Goal: Transaction & Acquisition: Purchase product/service

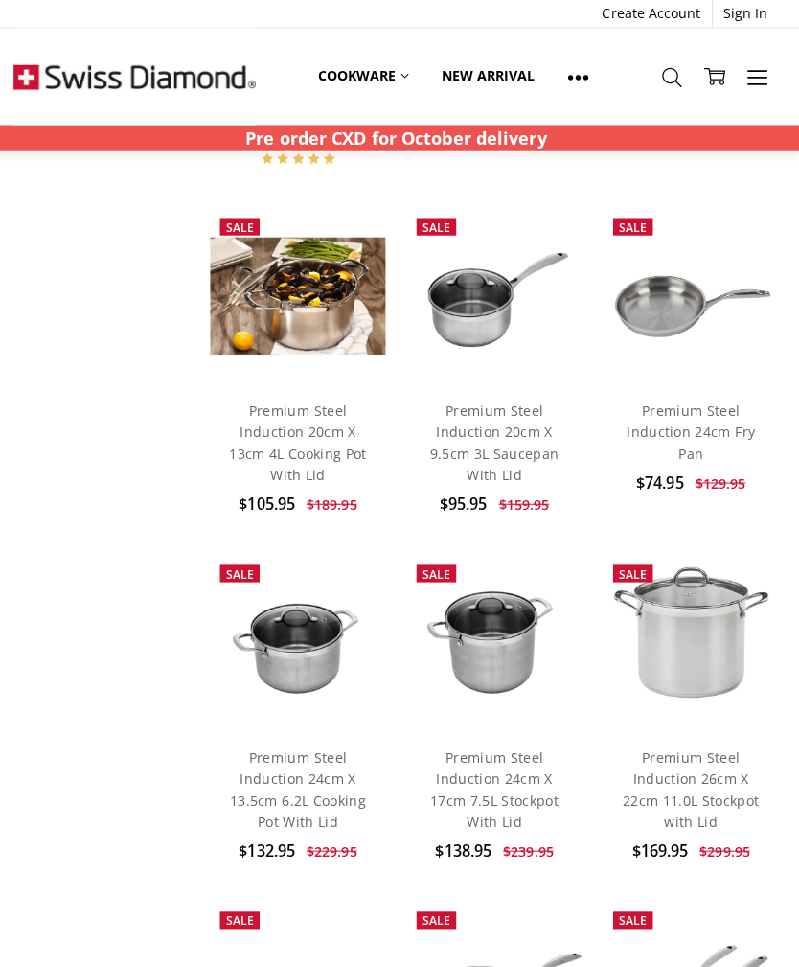
scroll to position [427, 0]
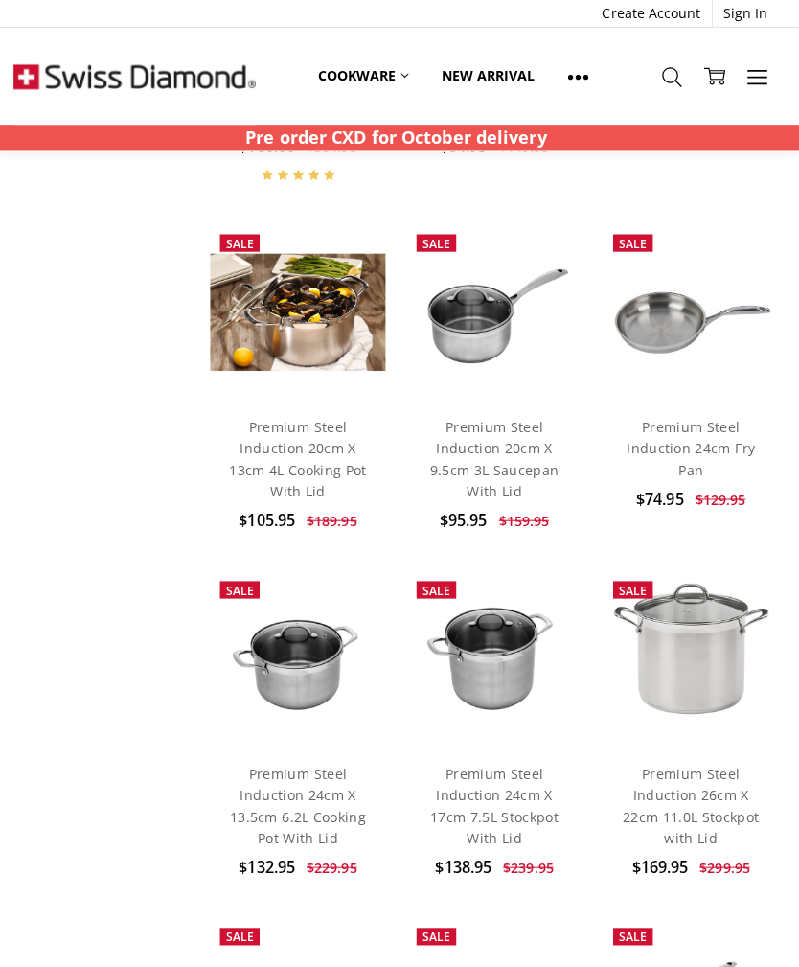
click at [365, 72] on link "Cookware" at bounding box center [367, 75] width 123 height 42
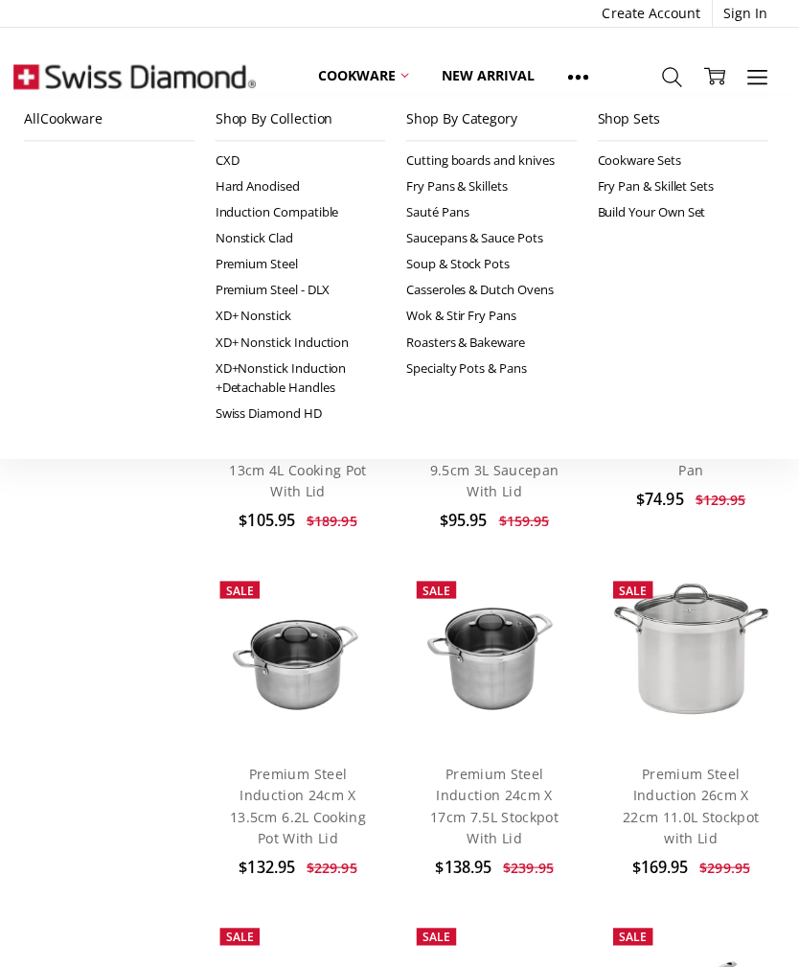
click at [463, 120] on link "Shop By Category" at bounding box center [493, 118] width 169 height 43
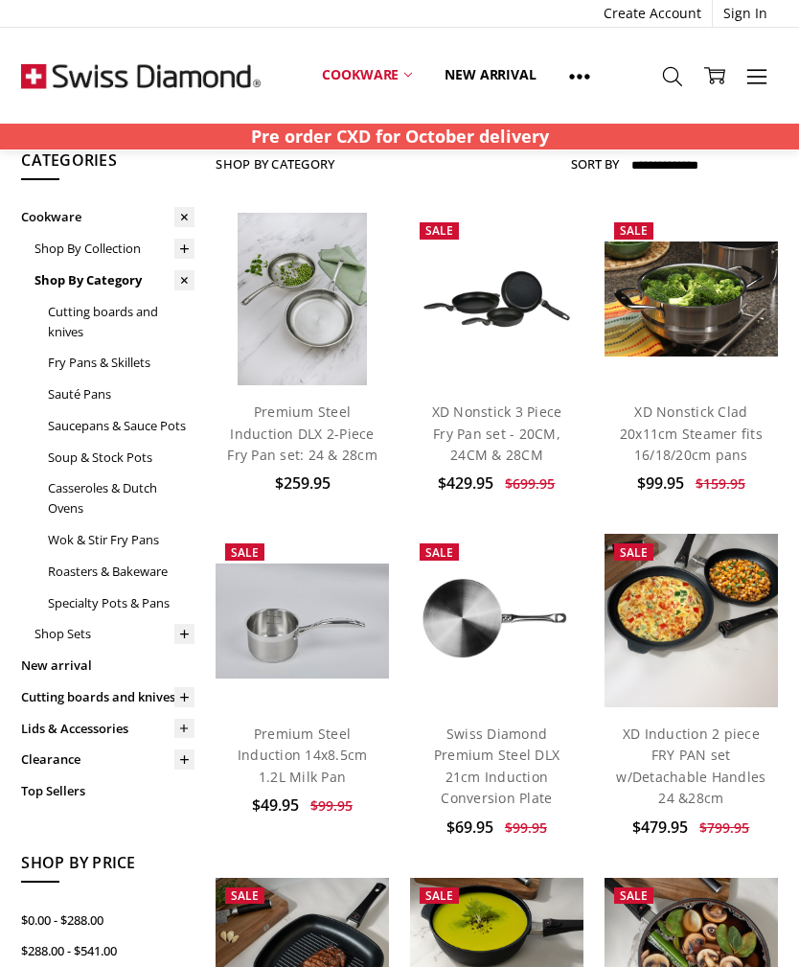
scroll to position [65, 0]
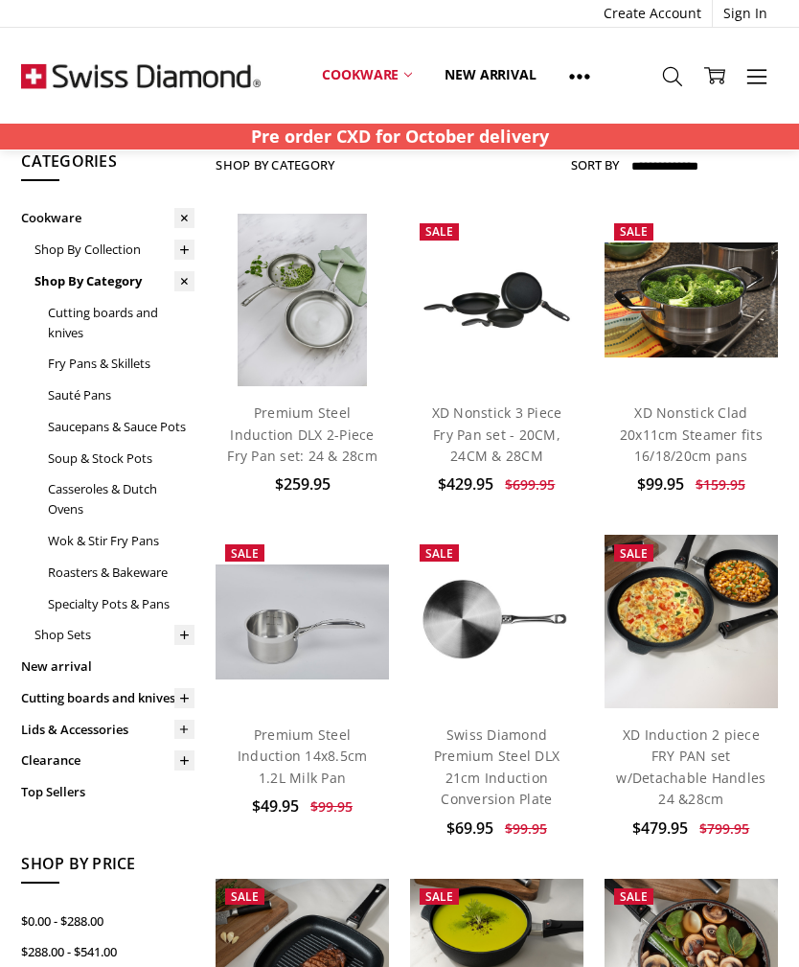
click at [97, 603] on link "Specialty Pots & Pans" at bounding box center [121, 605] width 147 height 32
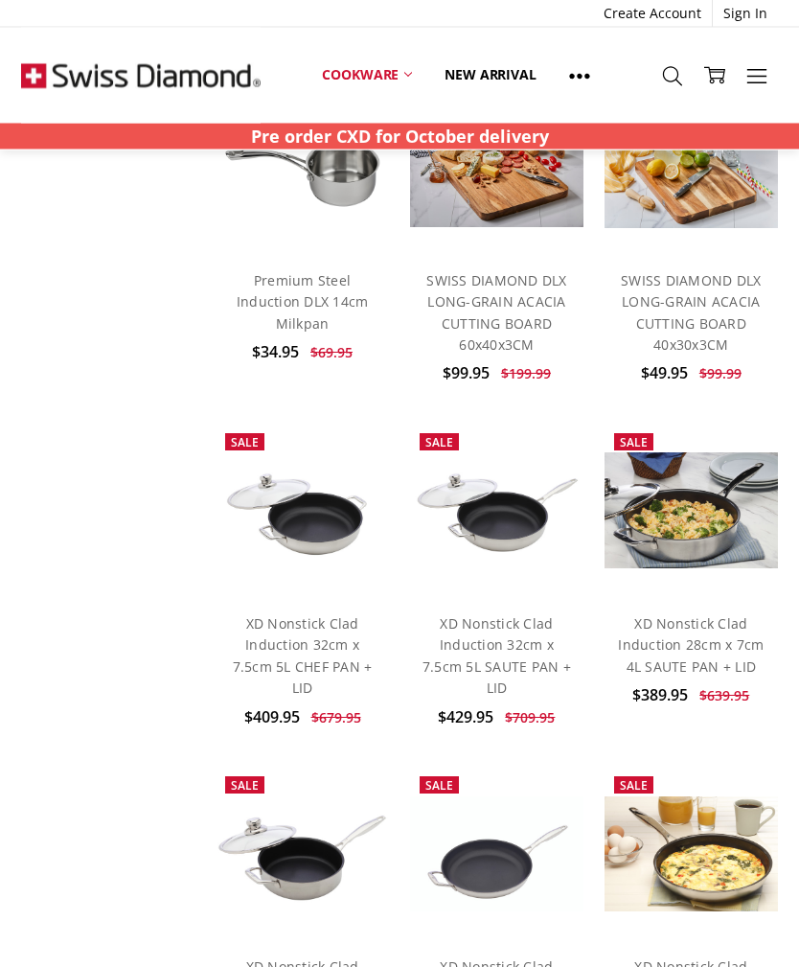
scroll to position [1596, 0]
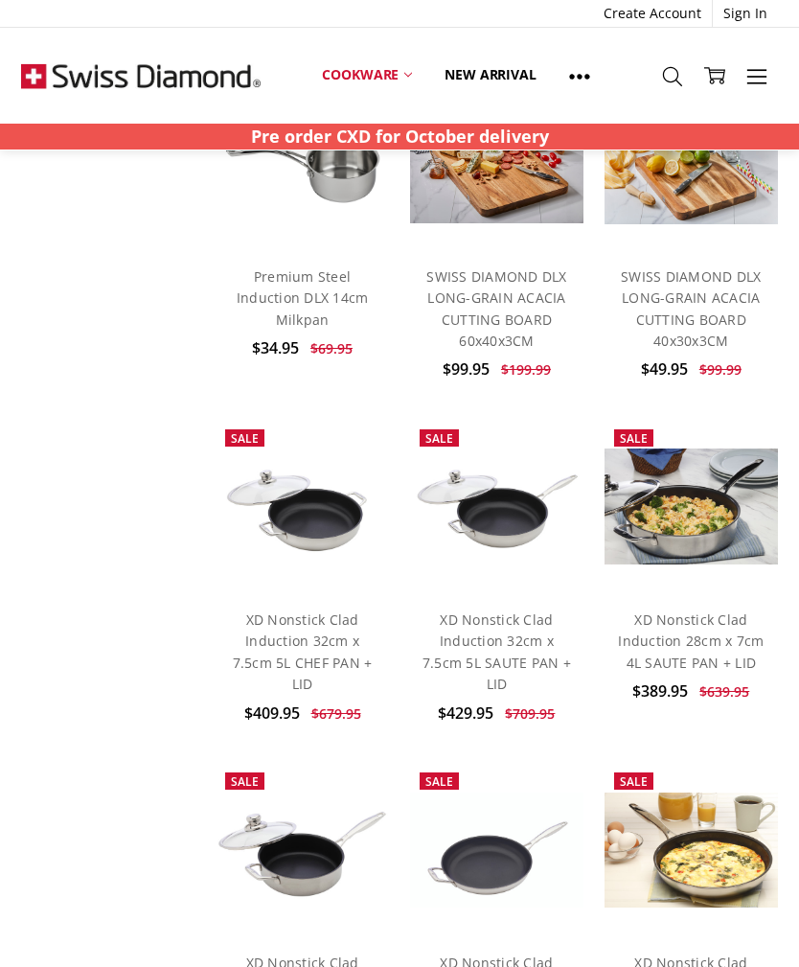
click at [494, 449] on img at bounding box center [497, 506] width 174 height 115
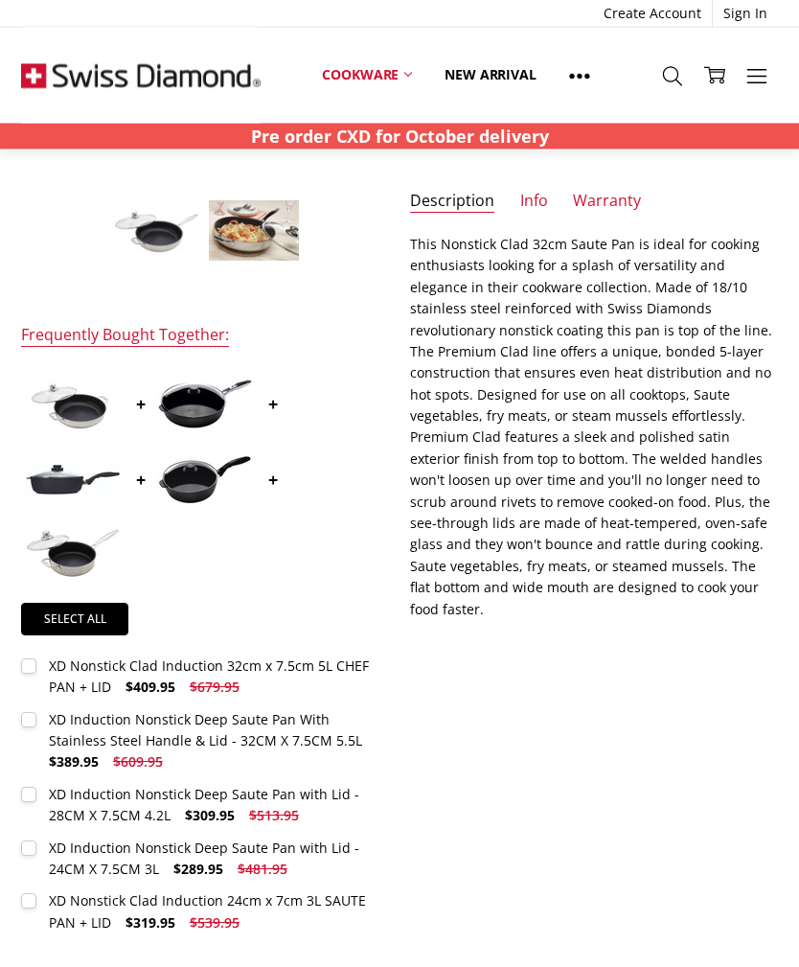
scroll to position [408, 0]
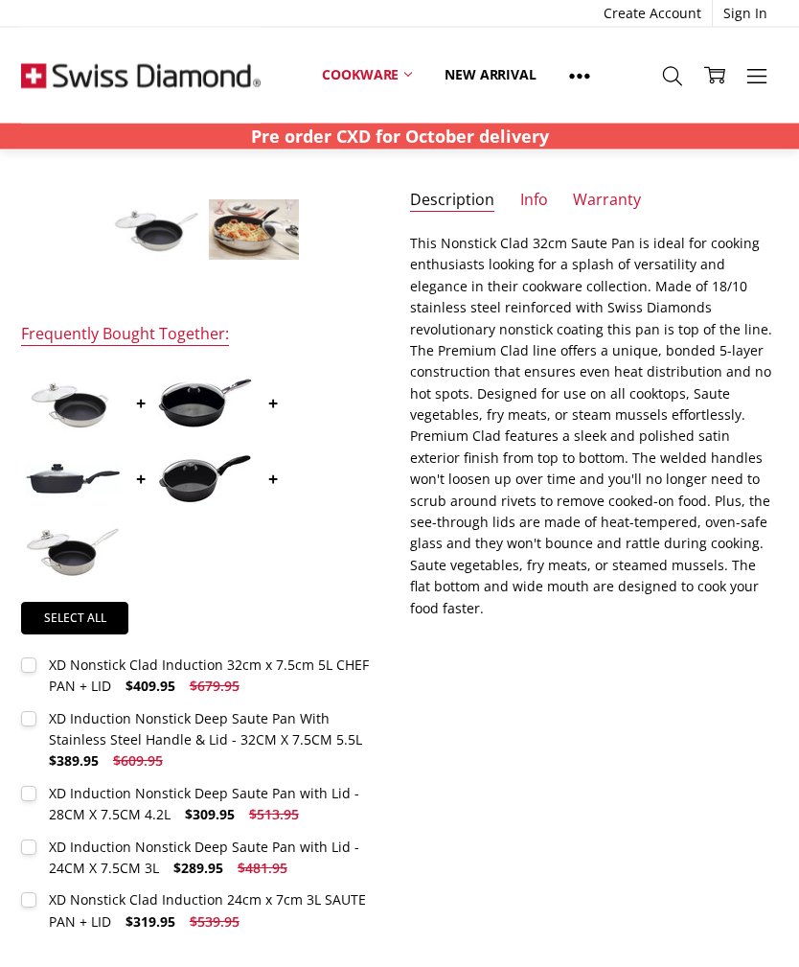
click at [142, 681] on span "$409.95" at bounding box center [151, 687] width 50 height 18
click at [82, 392] on img at bounding box center [73, 403] width 96 height 64
click at [81, 410] on img at bounding box center [73, 403] width 96 height 64
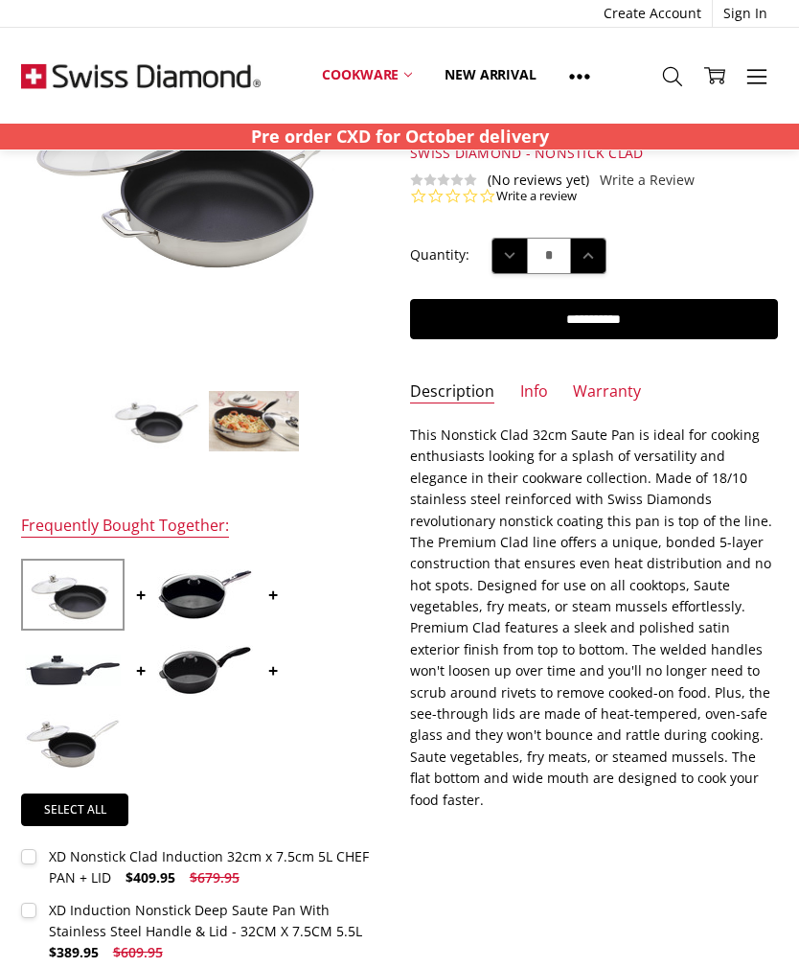
scroll to position [0, 0]
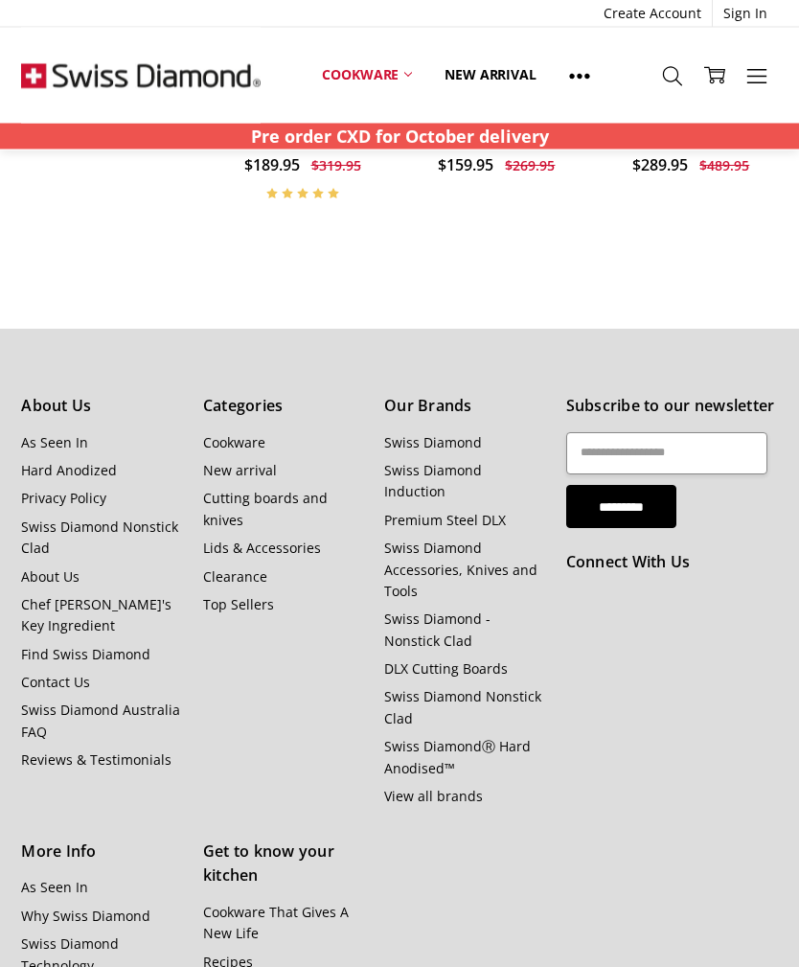
scroll to position [2788, 0]
